Goal: Task Accomplishment & Management: Complete application form

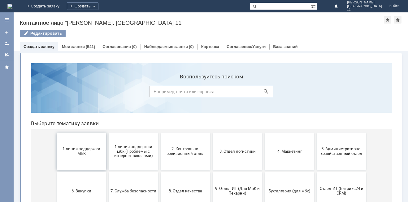
click at [78, 156] on button "1 линия поддержки МБК" at bounding box center [82, 151] width 50 height 37
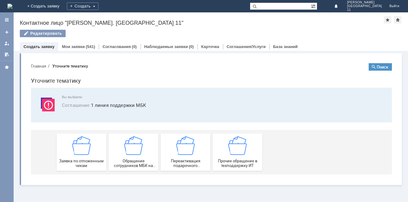
click at [78, 156] on div "Заявка по отложенным чекам" at bounding box center [82, 152] width 46 height 32
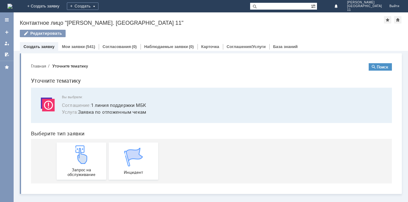
click at [78, 156] on img at bounding box center [81, 154] width 19 height 19
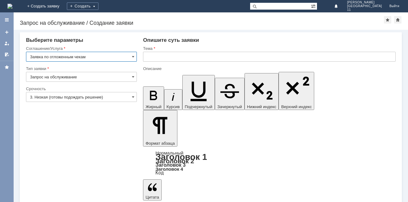
click at [173, 53] on input "text" at bounding box center [269, 57] width 253 height 10
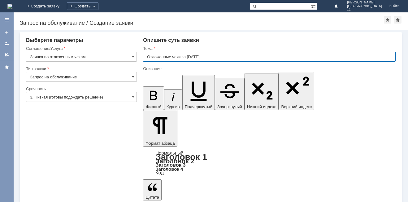
type input "Отложенные чеки за 01.10.25"
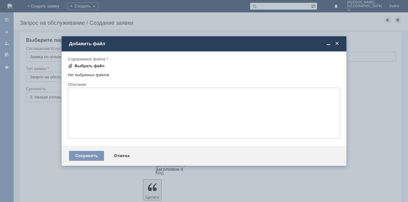
click at [90, 65] on div "Выбрать файл" at bounding box center [90, 66] width 30 height 5
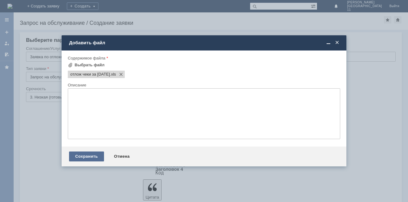
click at [92, 159] on div "Сохранить" at bounding box center [86, 157] width 35 height 10
